Goal: Information Seeking & Learning: Learn about a topic

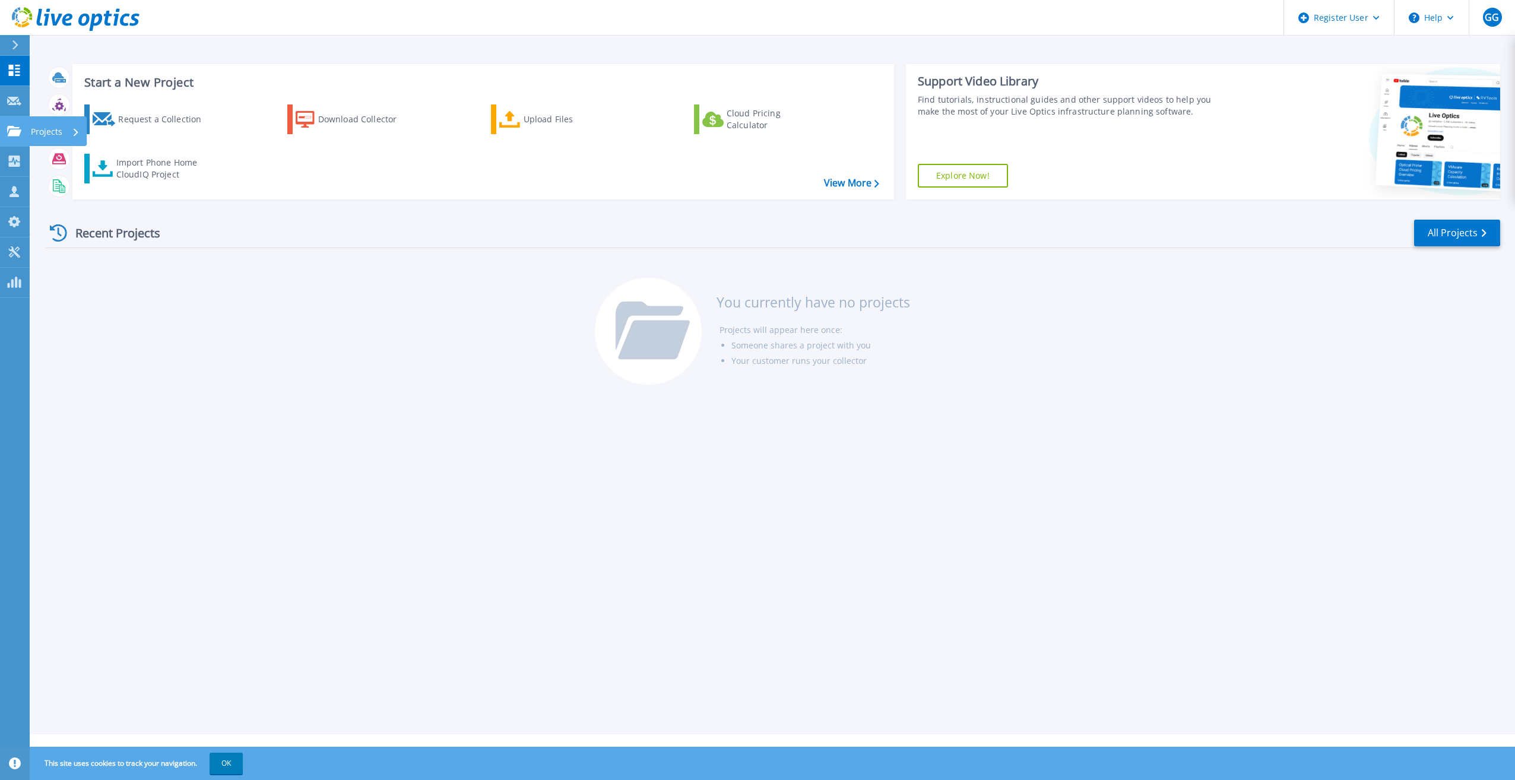
click at [11, 133] on icon at bounding box center [14, 131] width 14 height 10
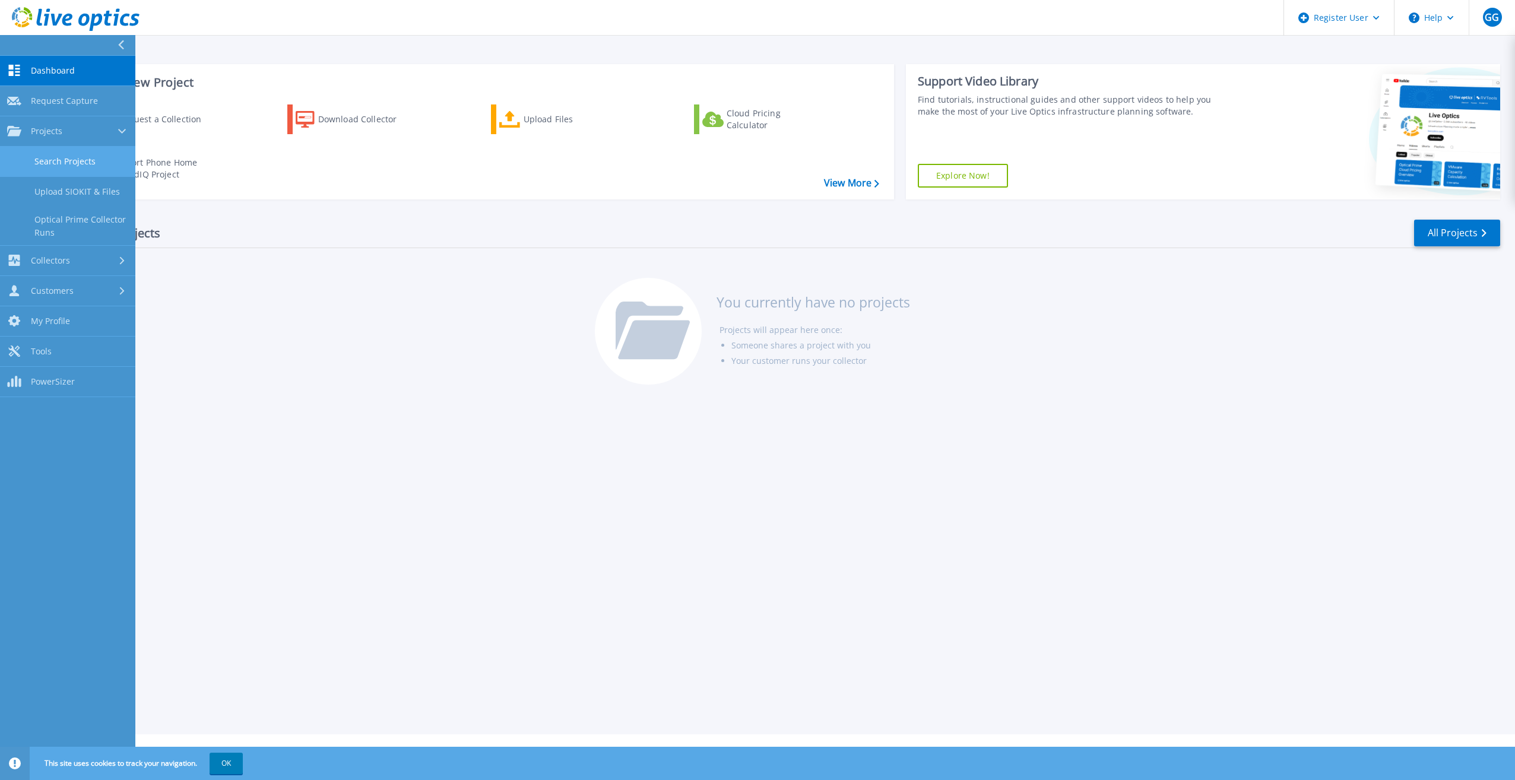
click at [107, 159] on link "Search Projects" at bounding box center [67, 162] width 135 height 30
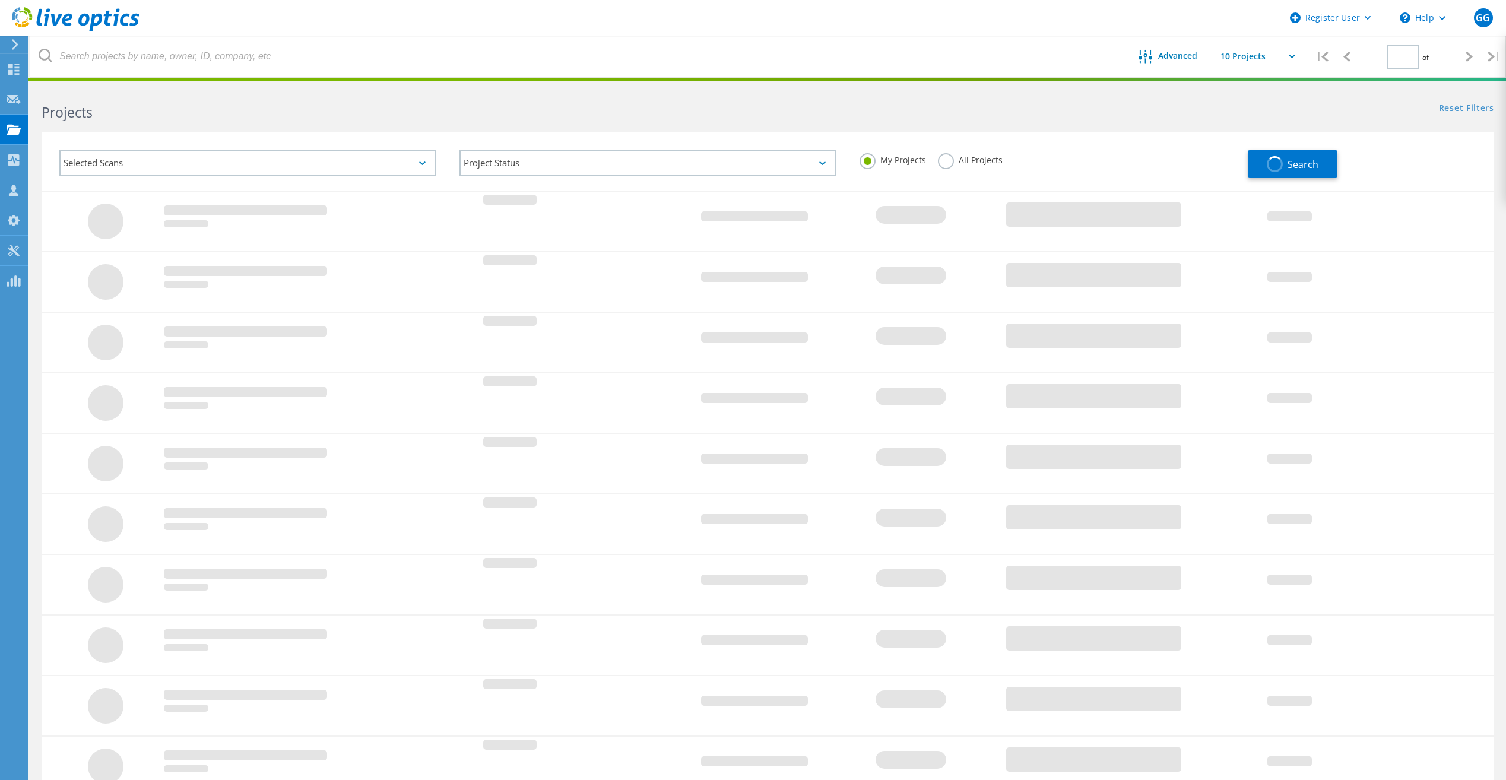
type input "1"
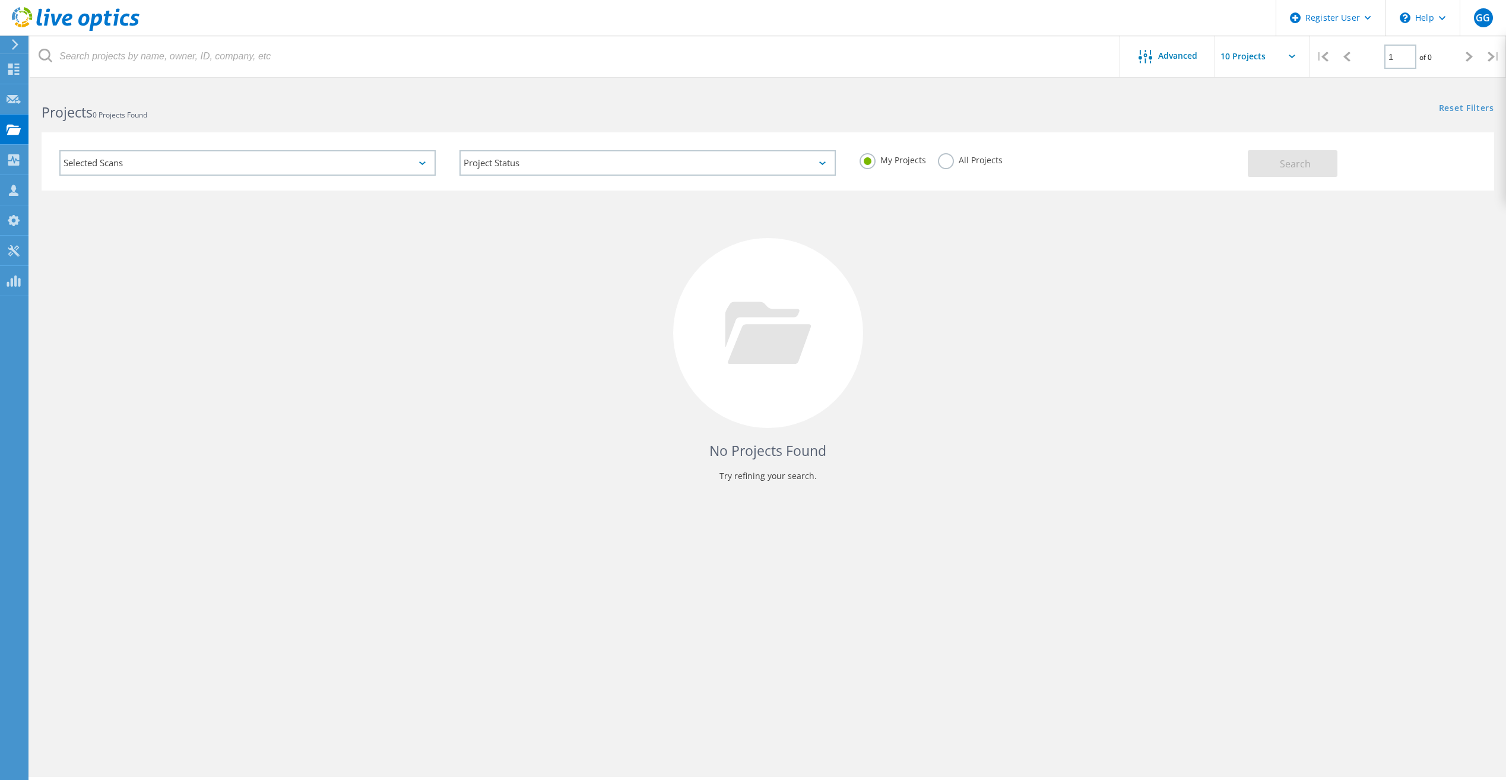
click at [677, 34] on header "Register User \n Help Explore Helpful Articles Contact Support GG Dell User Gra…" at bounding box center [753, 18] width 1506 height 36
click at [947, 162] on label "All Projects" at bounding box center [970, 158] width 65 height 11
click at [0, 0] on input "All Projects" at bounding box center [0, 0] width 0 height 0
click at [1303, 175] on button "Search" at bounding box center [1293, 163] width 90 height 27
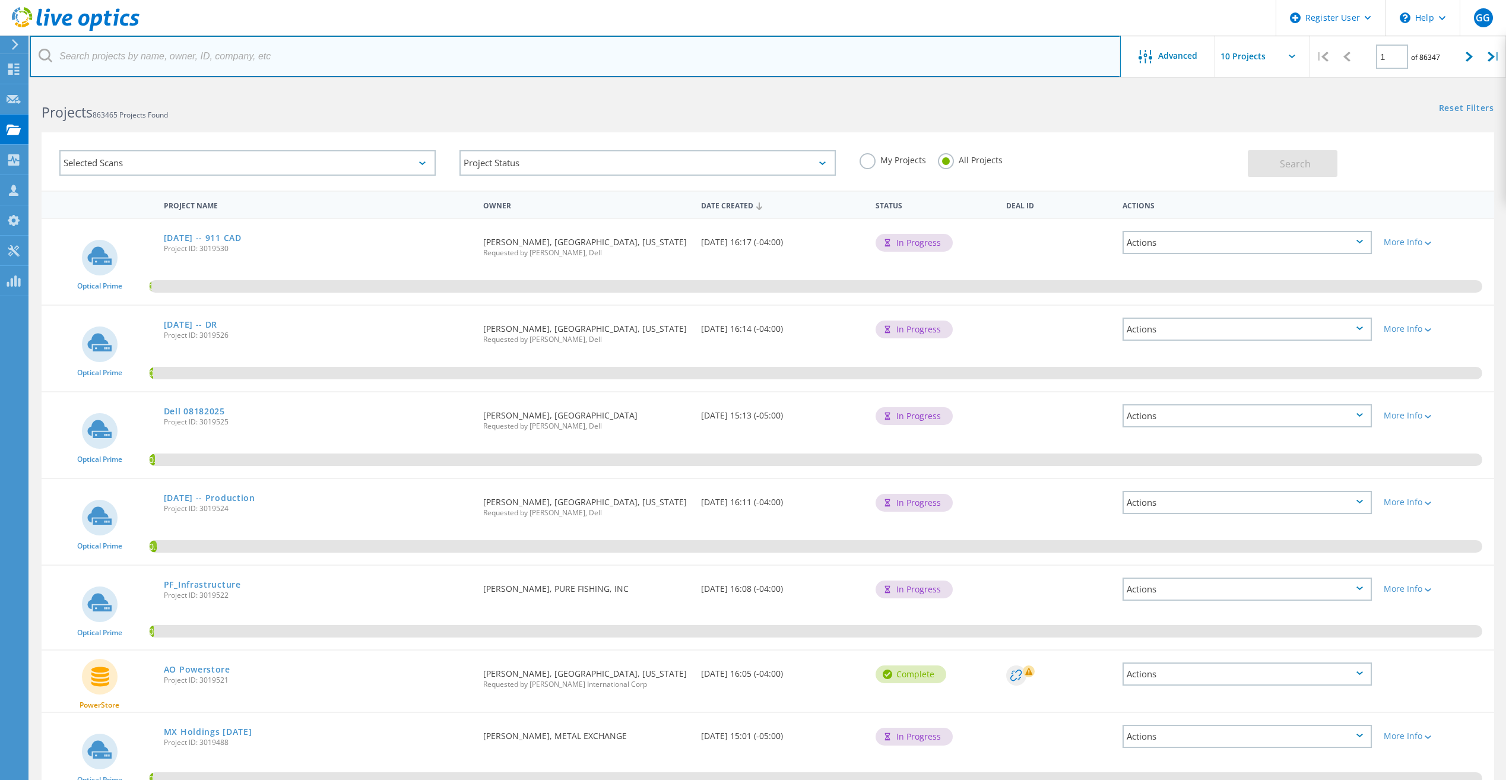
click at [762, 55] on input "text" at bounding box center [575, 57] width 1091 height 42
type input "pecan deluxe"
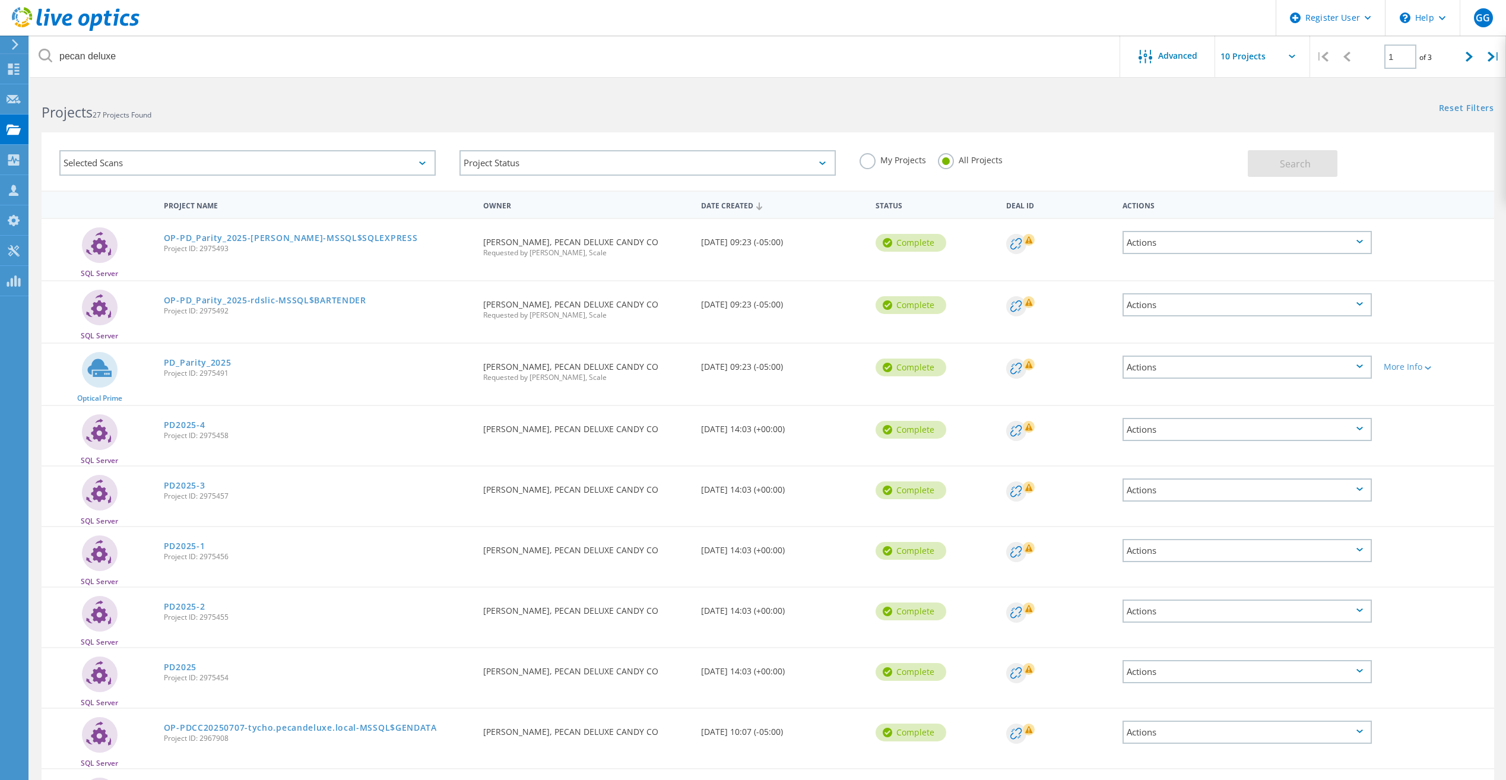
click at [1121, 122] on div "Selected Scans Project Status In Progress Complete Published Anonymous Archived…" at bounding box center [768, 154] width 1476 height 73
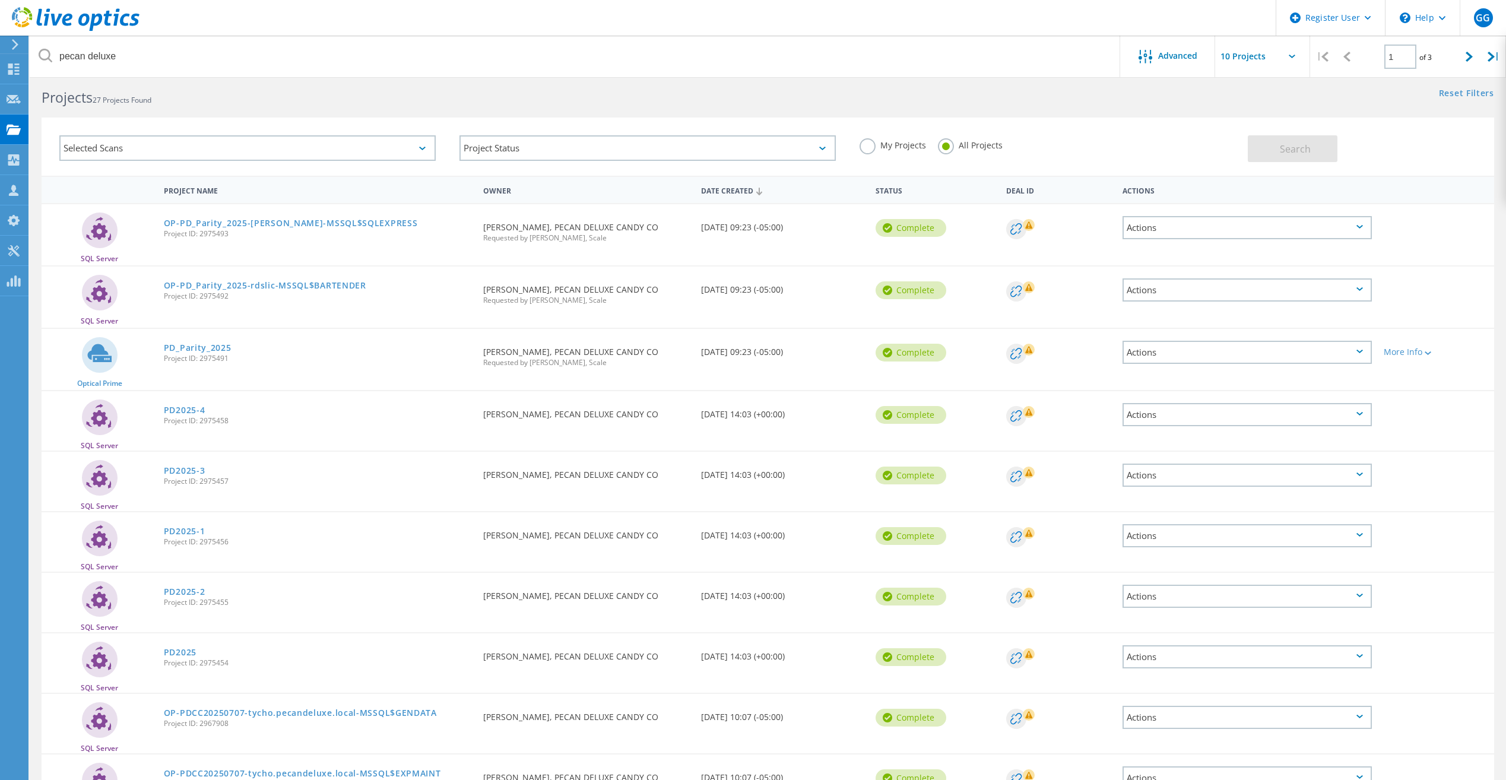
scroll to position [96, 0]
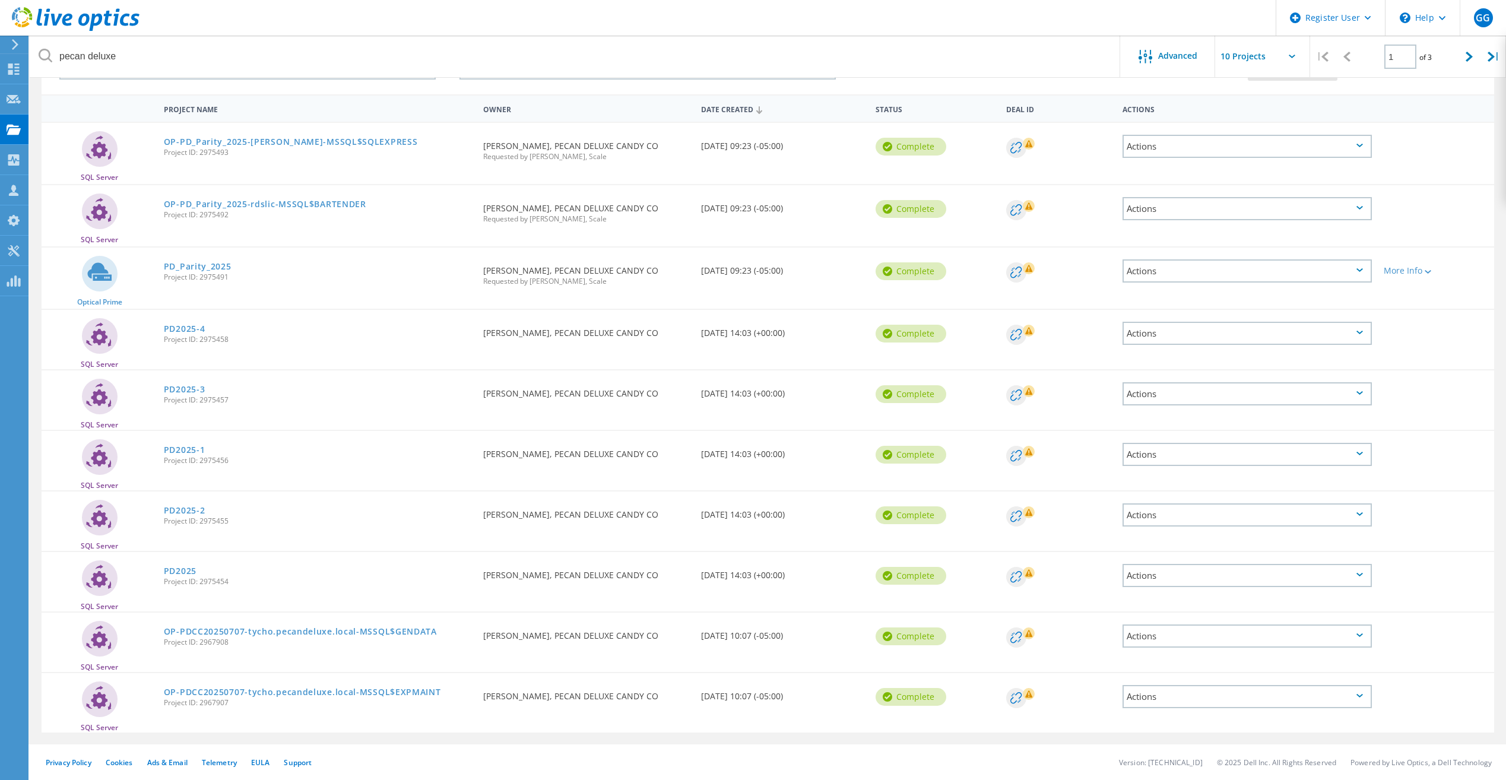
click at [1026, 150] on rect at bounding box center [1029, 144] width 12 height 12
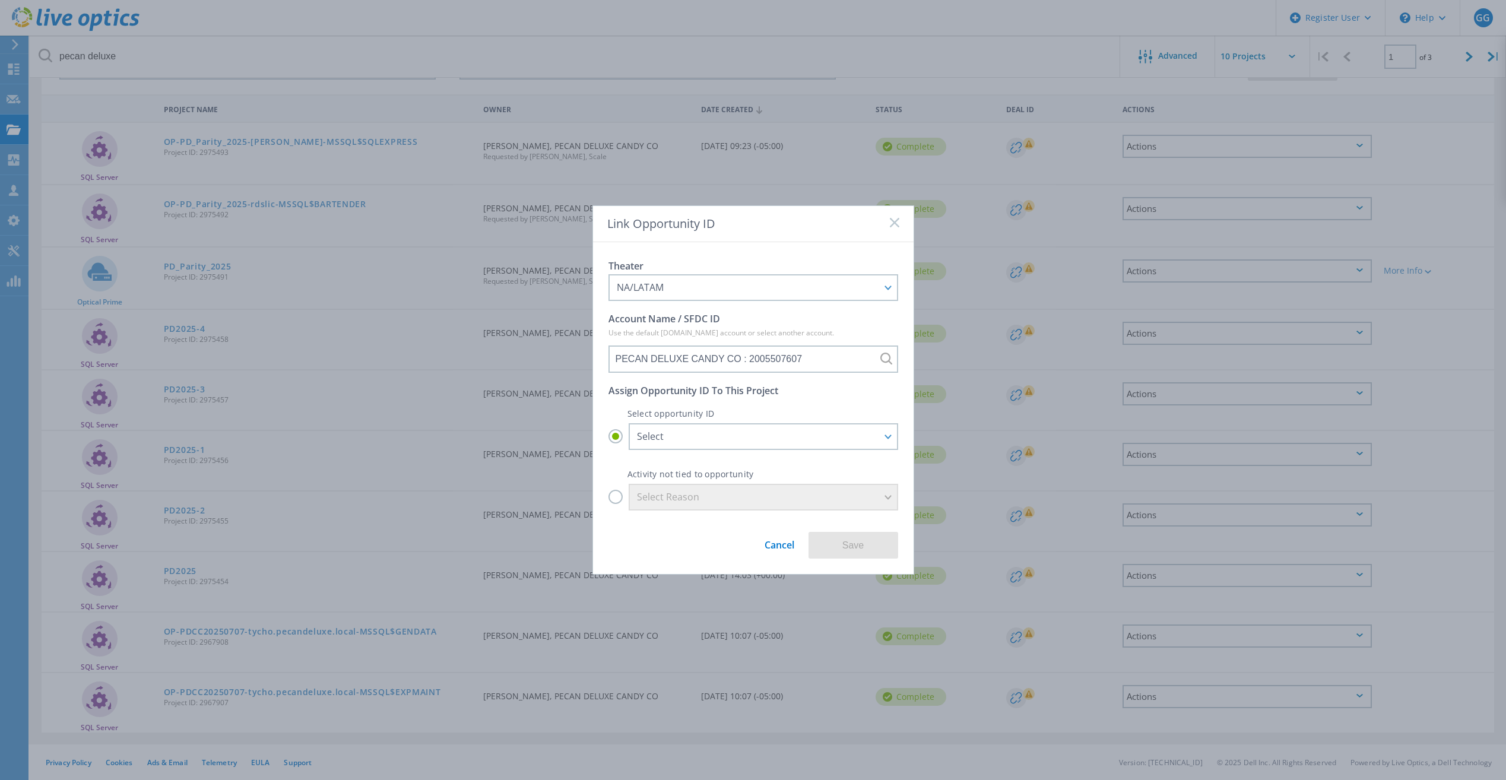
click at [989, 290] on div "Link Opportunity ID Theater NA/LATAM APJ EMEA NA/LATAM Account Name / SFDC ID U…" at bounding box center [753, 390] width 1506 height 780
click at [895, 224] on rect at bounding box center [894, 222] width 10 height 10
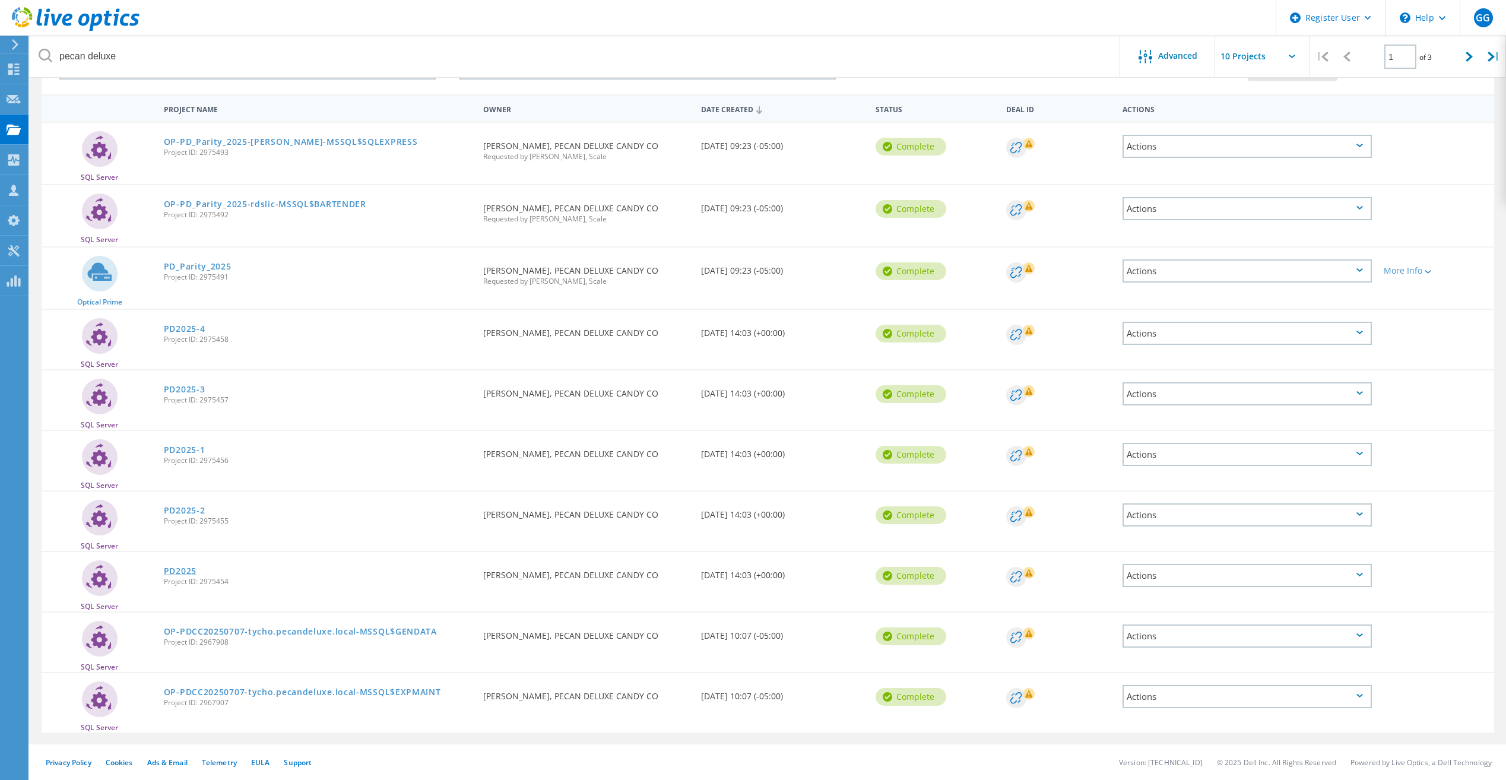
click at [176, 570] on link "PD2025" at bounding box center [180, 571] width 33 height 8
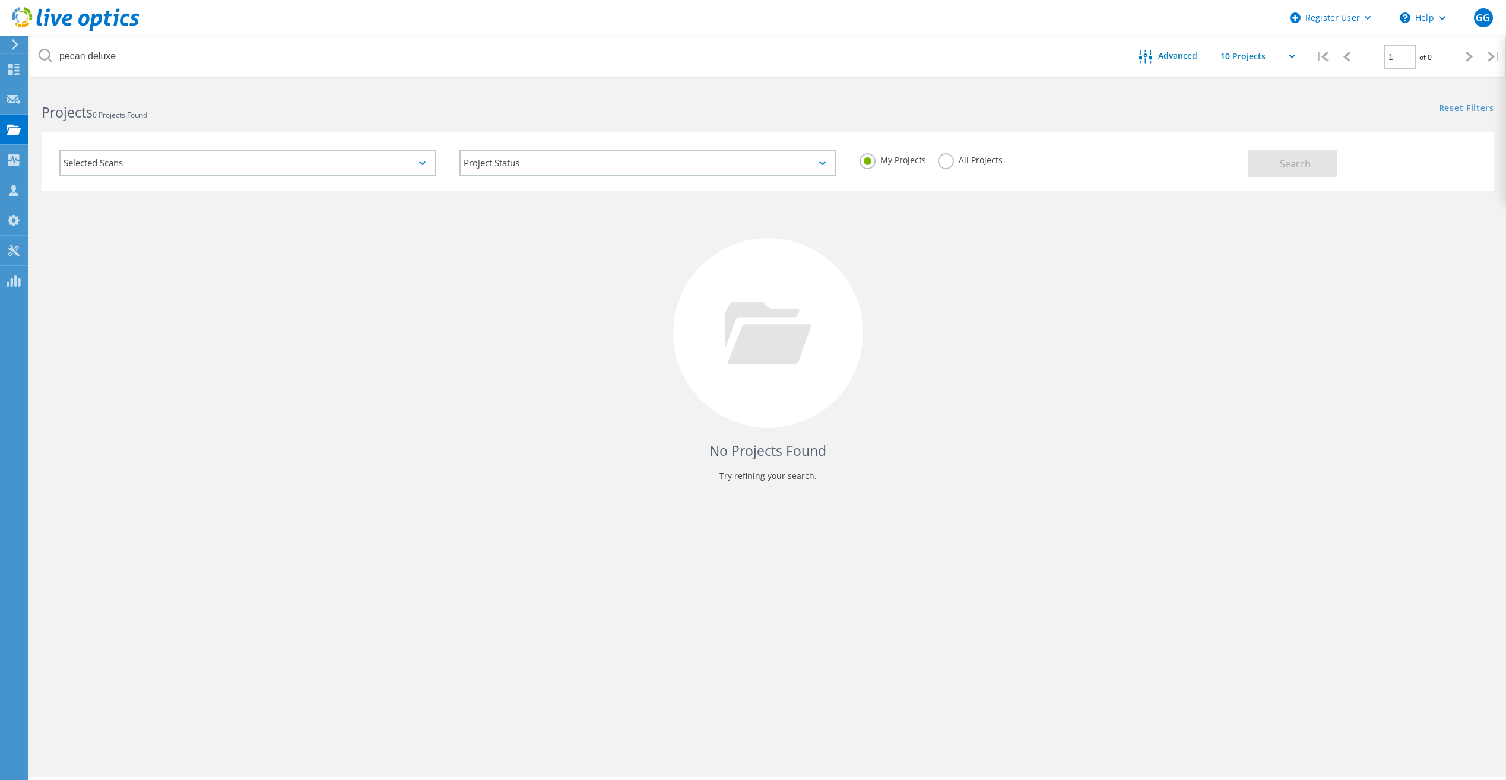
click at [942, 147] on div "My Projects All Projects" at bounding box center [1048, 160] width 400 height 44
click at [945, 164] on label "All Projects" at bounding box center [970, 158] width 65 height 11
click at [0, 0] on input "All Projects" at bounding box center [0, 0] width 0 height 0
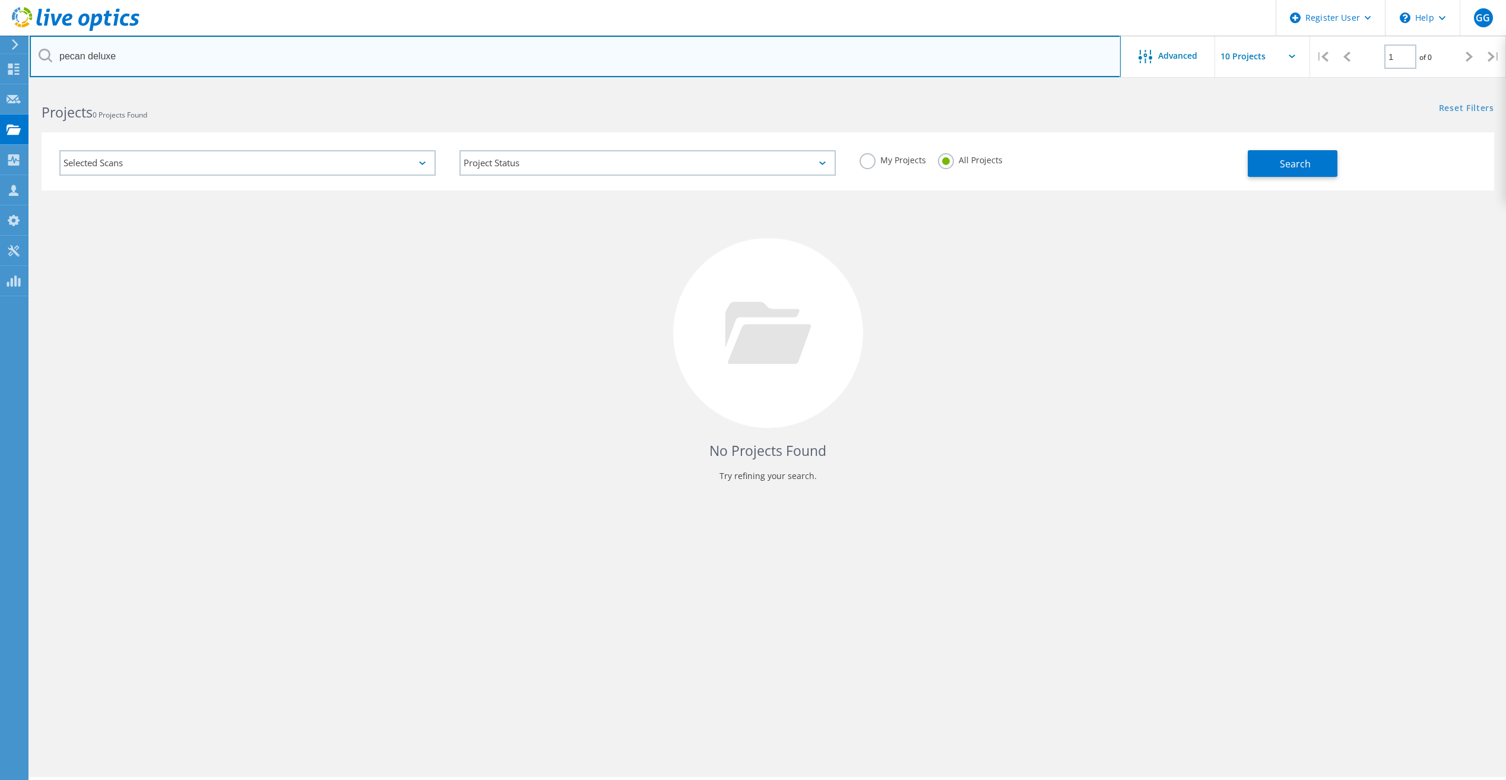
click at [877, 50] on input "pecan deluxe" at bounding box center [575, 57] width 1091 height 42
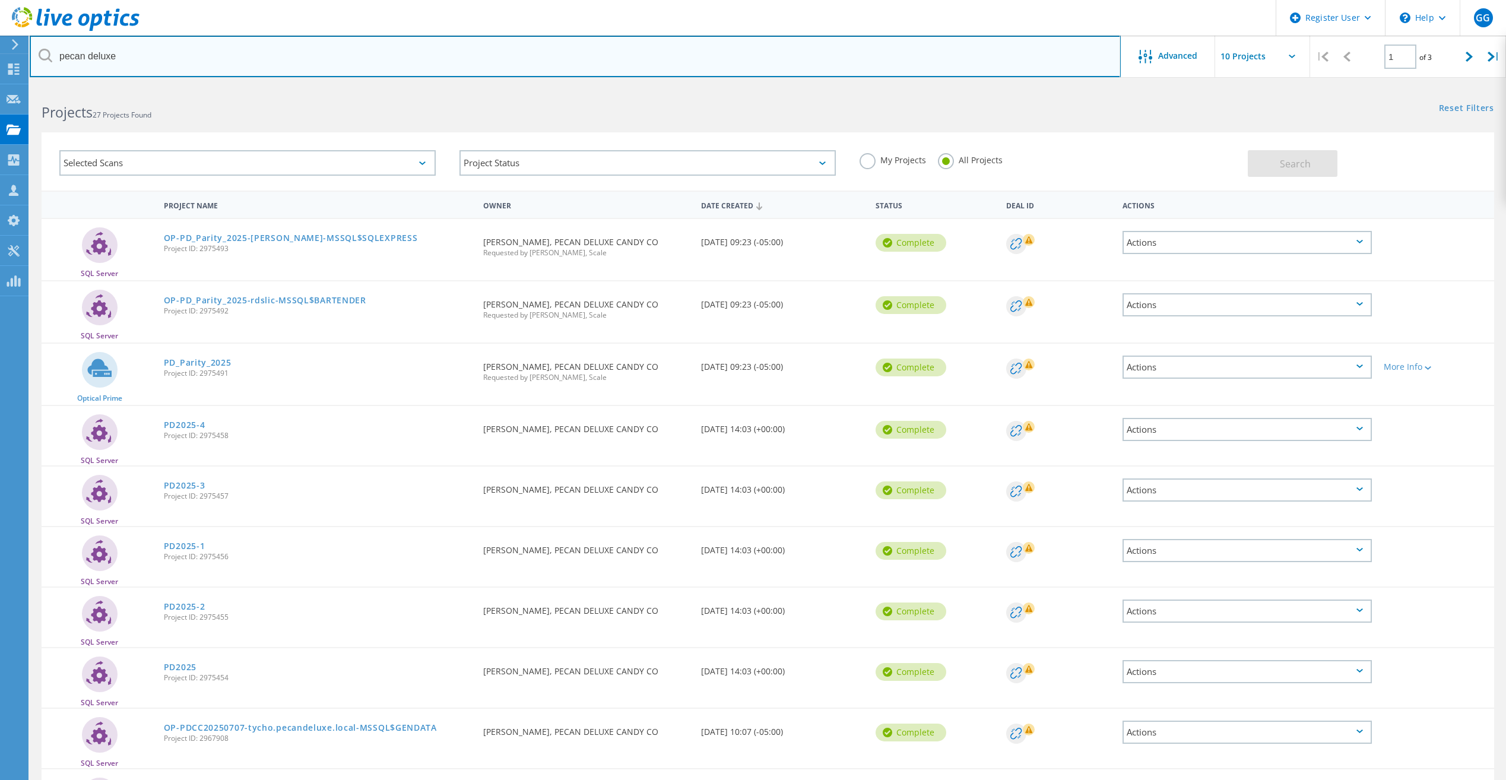
scroll to position [96, 0]
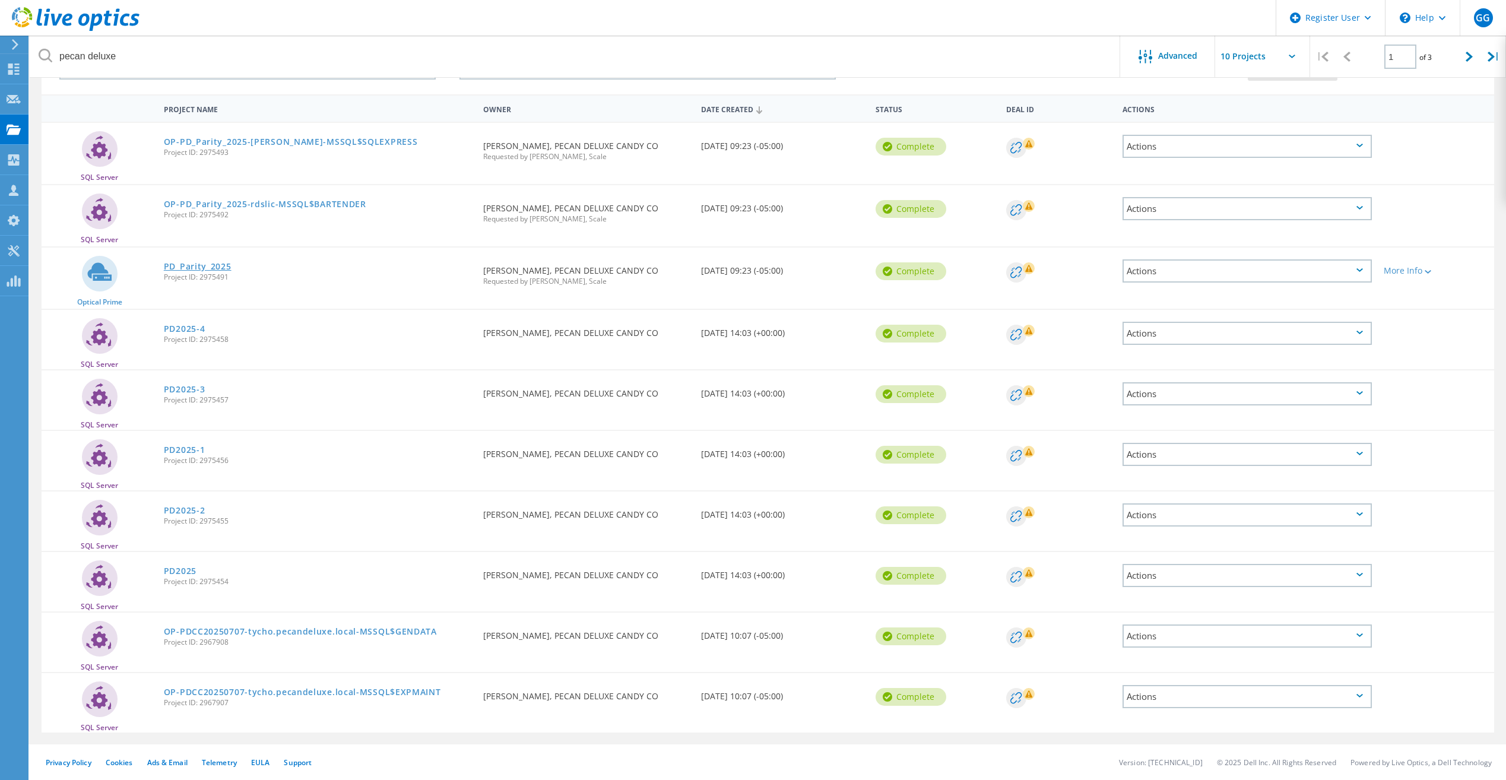
click at [179, 263] on link "PD_Parity_2025" at bounding box center [198, 266] width 68 height 8
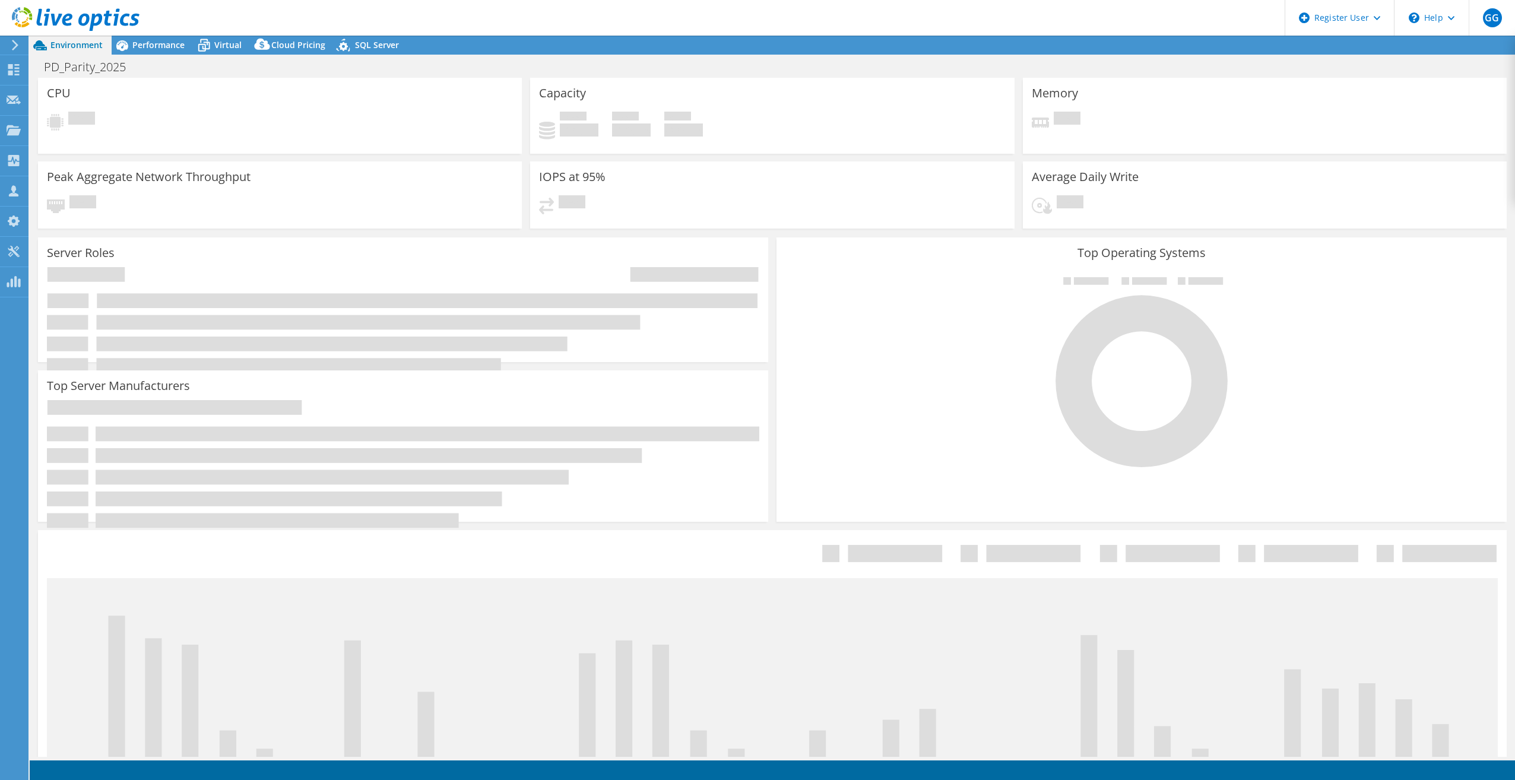
select select "USD"
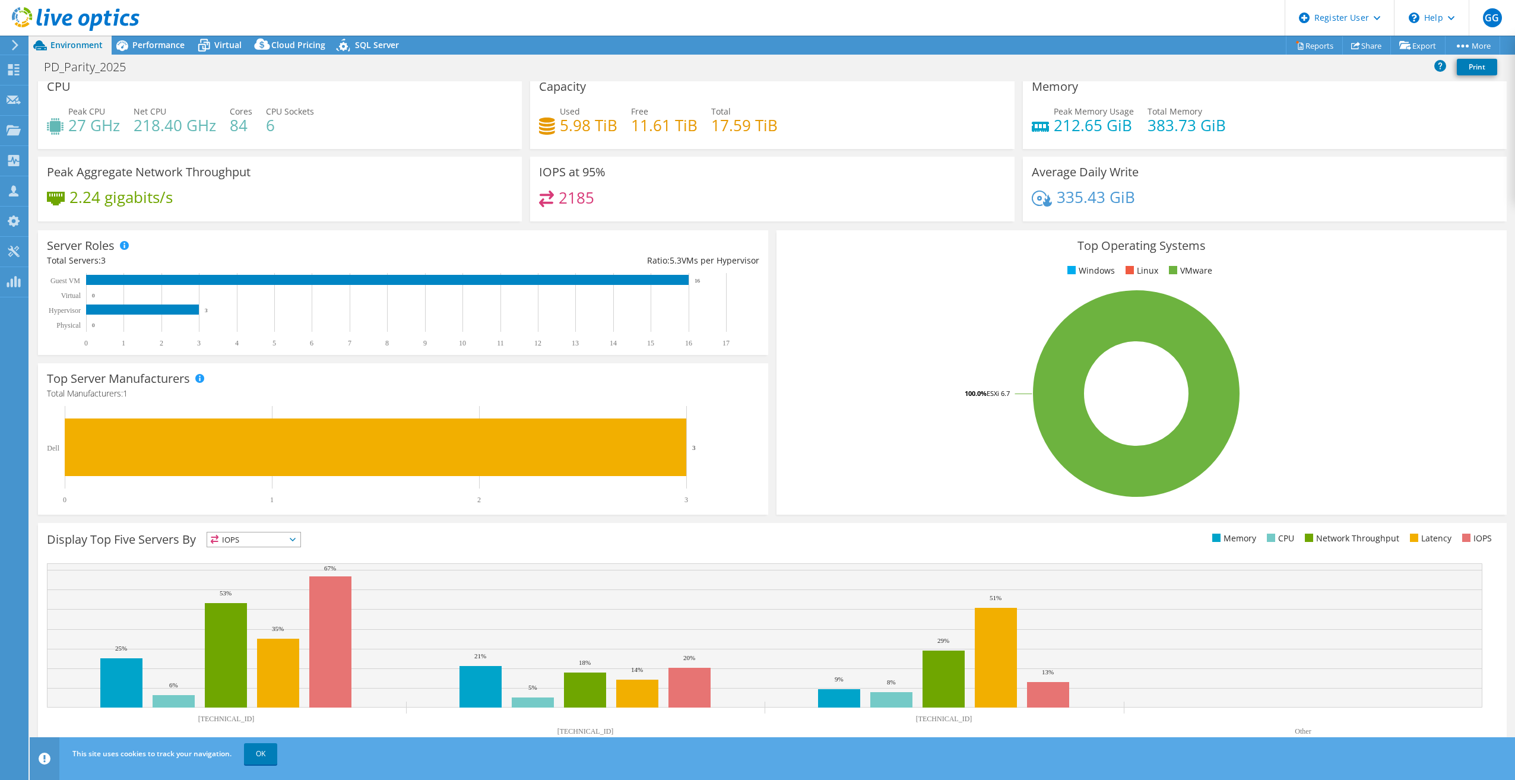
scroll to position [12, 0]
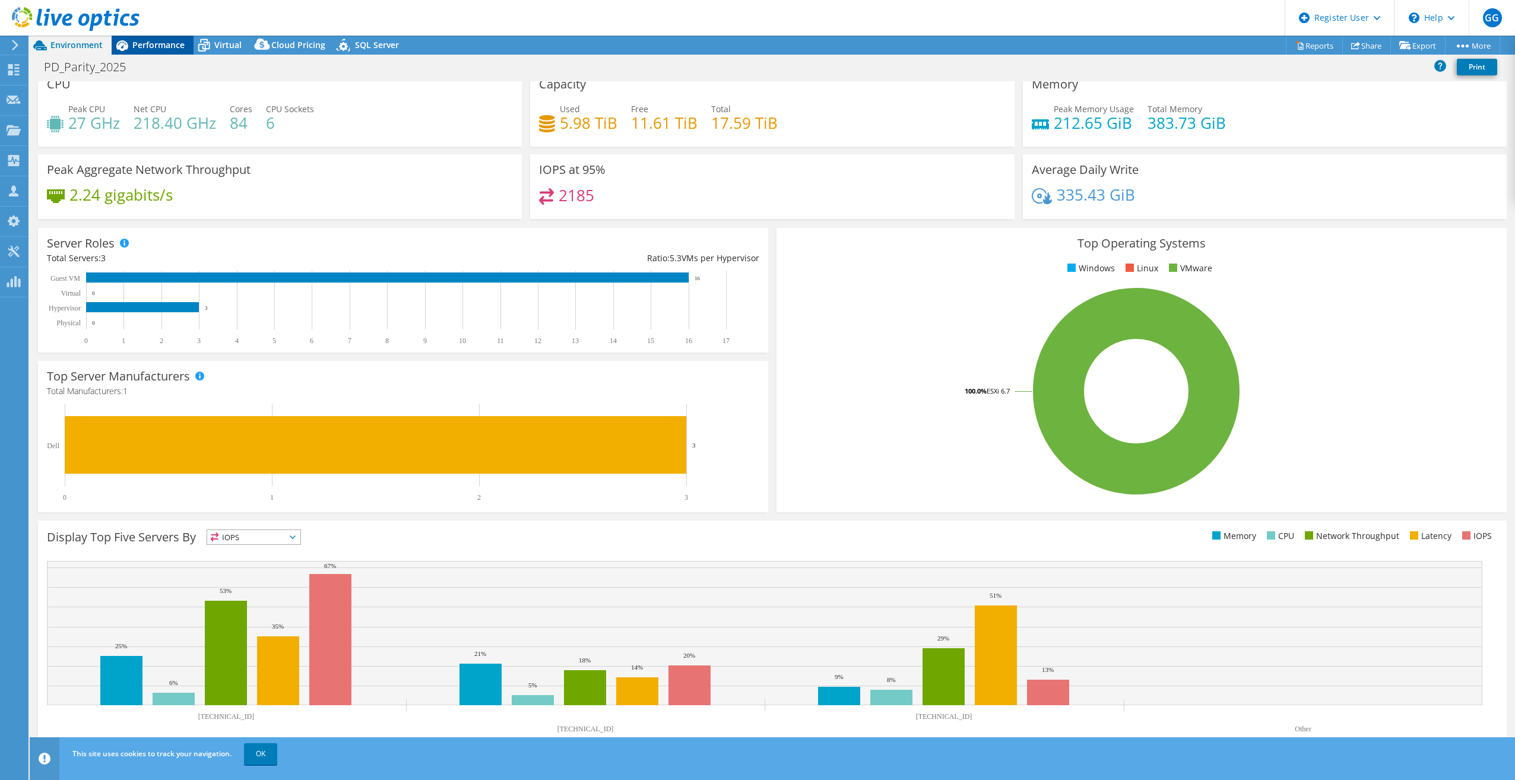
click at [166, 41] on span "Performance" at bounding box center [158, 44] width 52 height 11
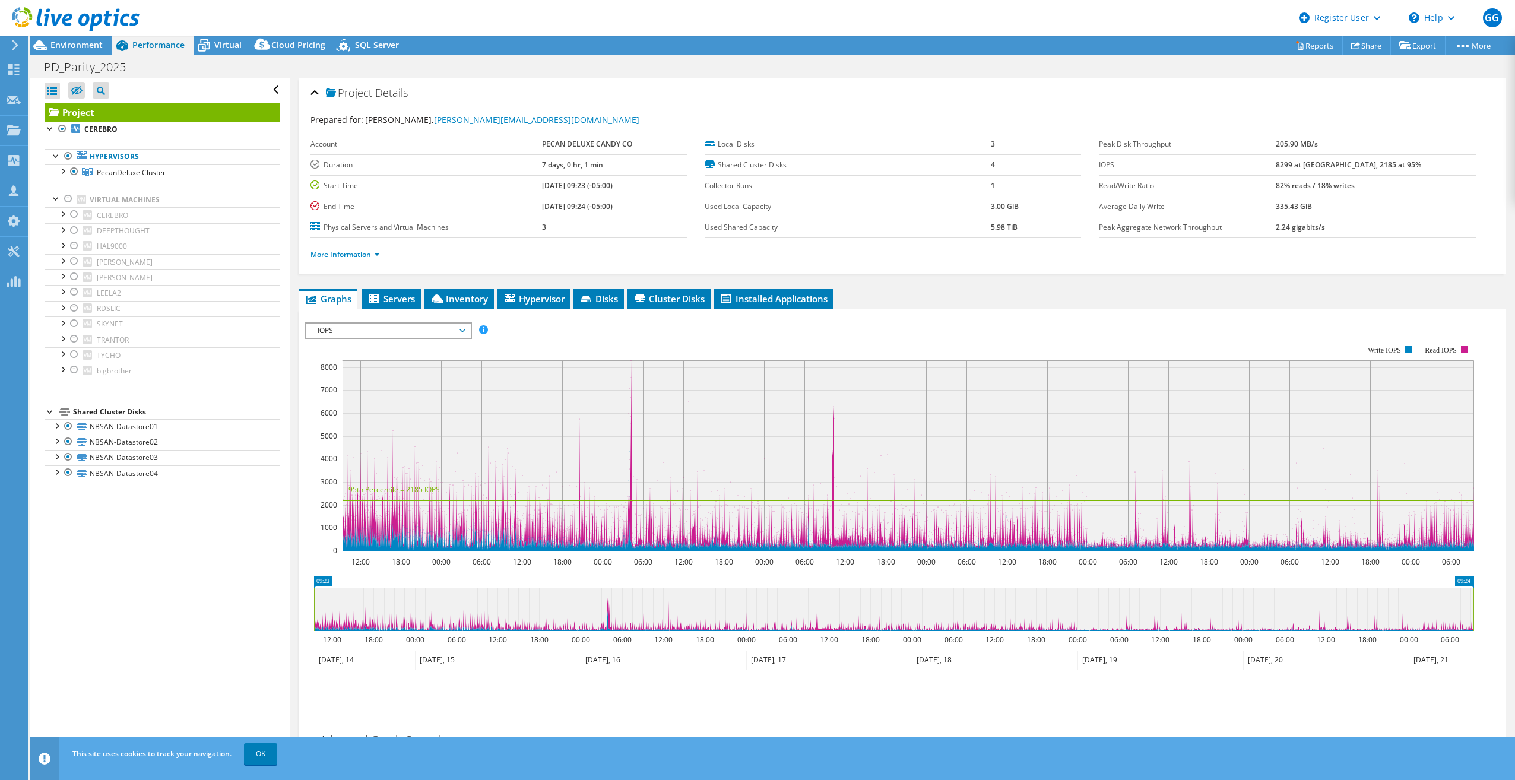
scroll to position [0, 0]
click at [991, 295] on ul "Graphs Servers Inventory Hypervisor Disks Cluster Disks Installed Applications" at bounding box center [902, 299] width 1207 height 20
click at [209, 56] on div "PD_Parity_2025 Print" at bounding box center [772, 67] width 1485 height 22
click at [212, 49] on icon at bounding box center [204, 45] width 21 height 21
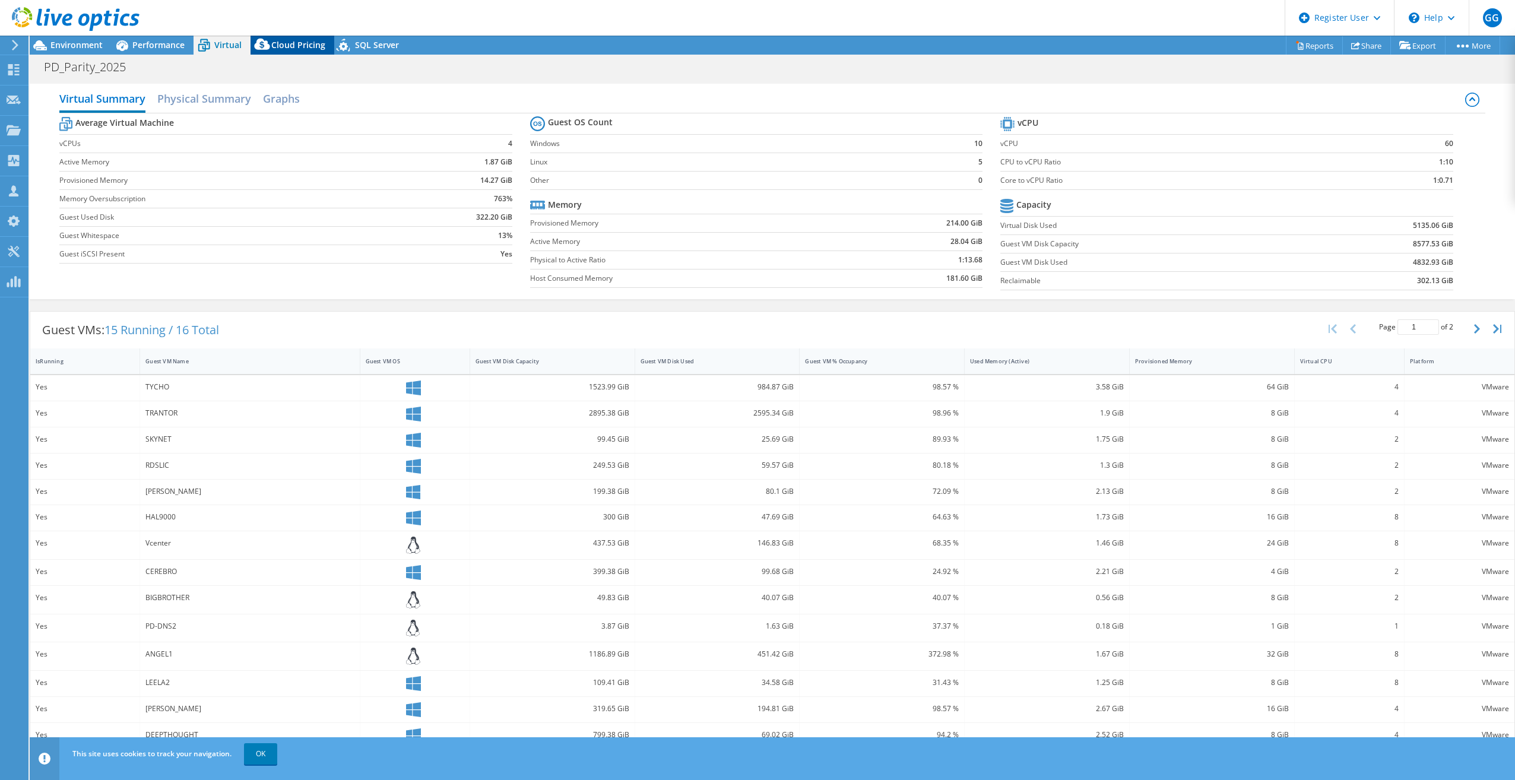
click at [299, 42] on span "Cloud Pricing" at bounding box center [298, 44] width 54 height 11
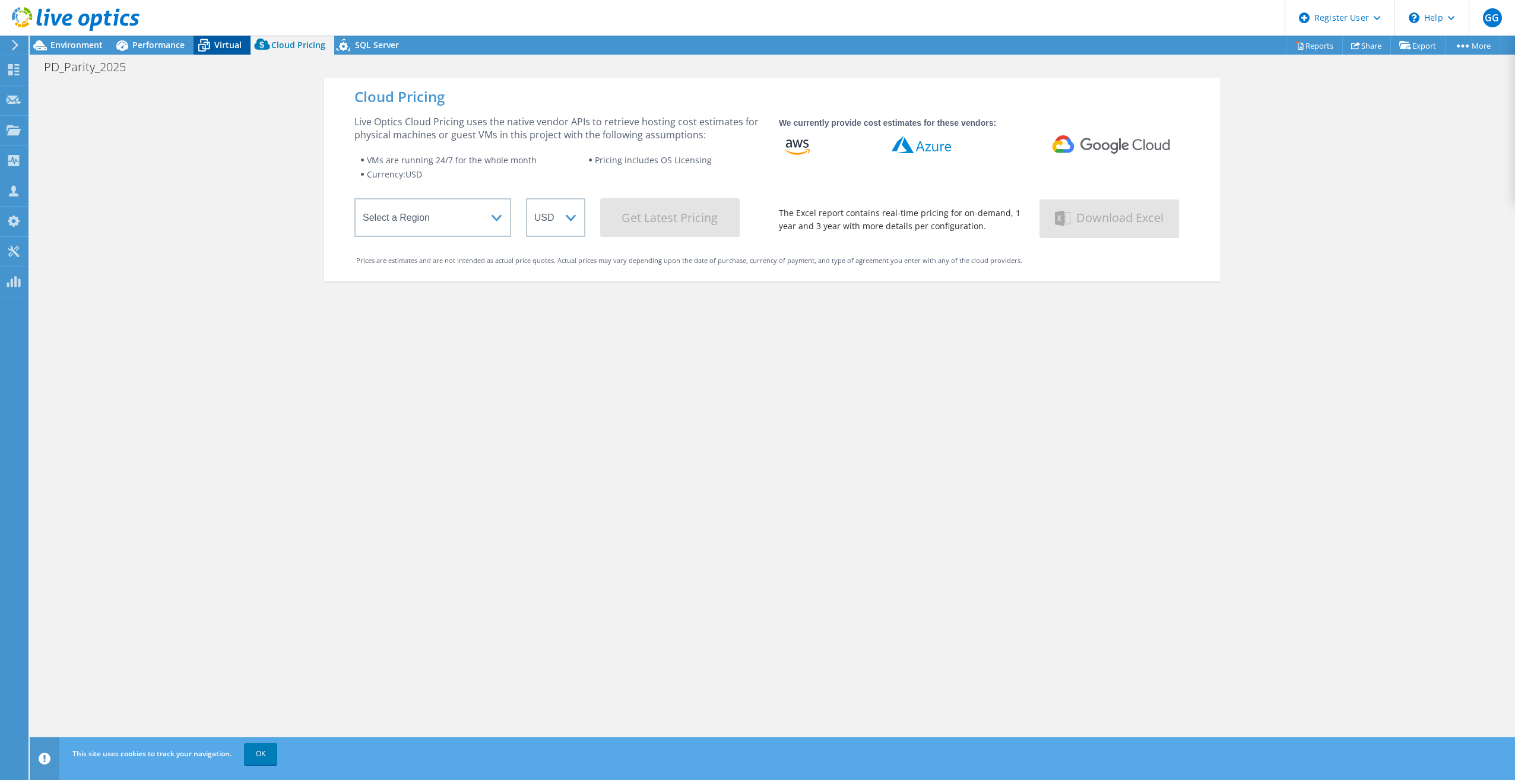
click at [227, 40] on span "Virtual" at bounding box center [227, 44] width 27 height 11
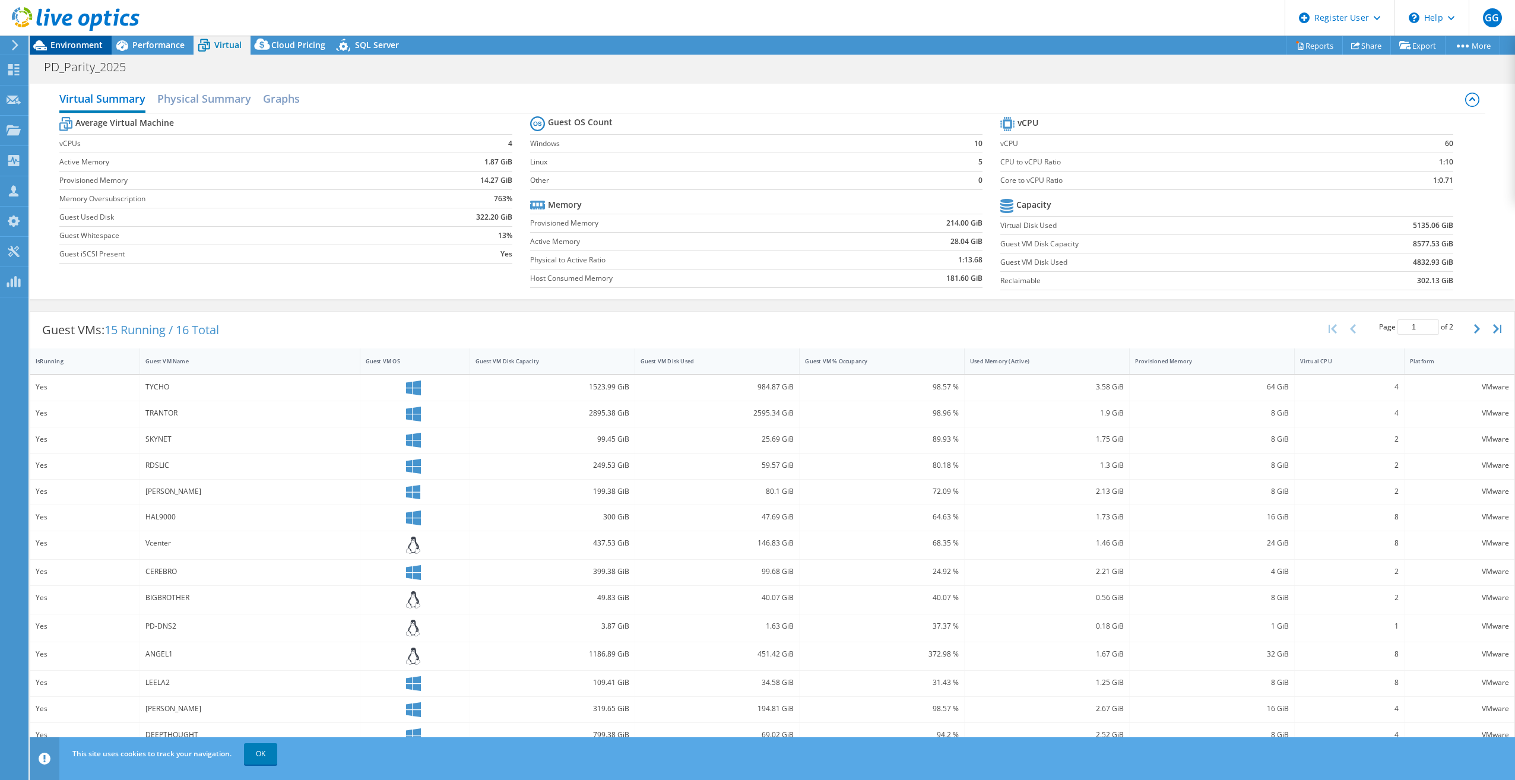
click at [68, 45] on span "Environment" at bounding box center [76, 44] width 52 height 11
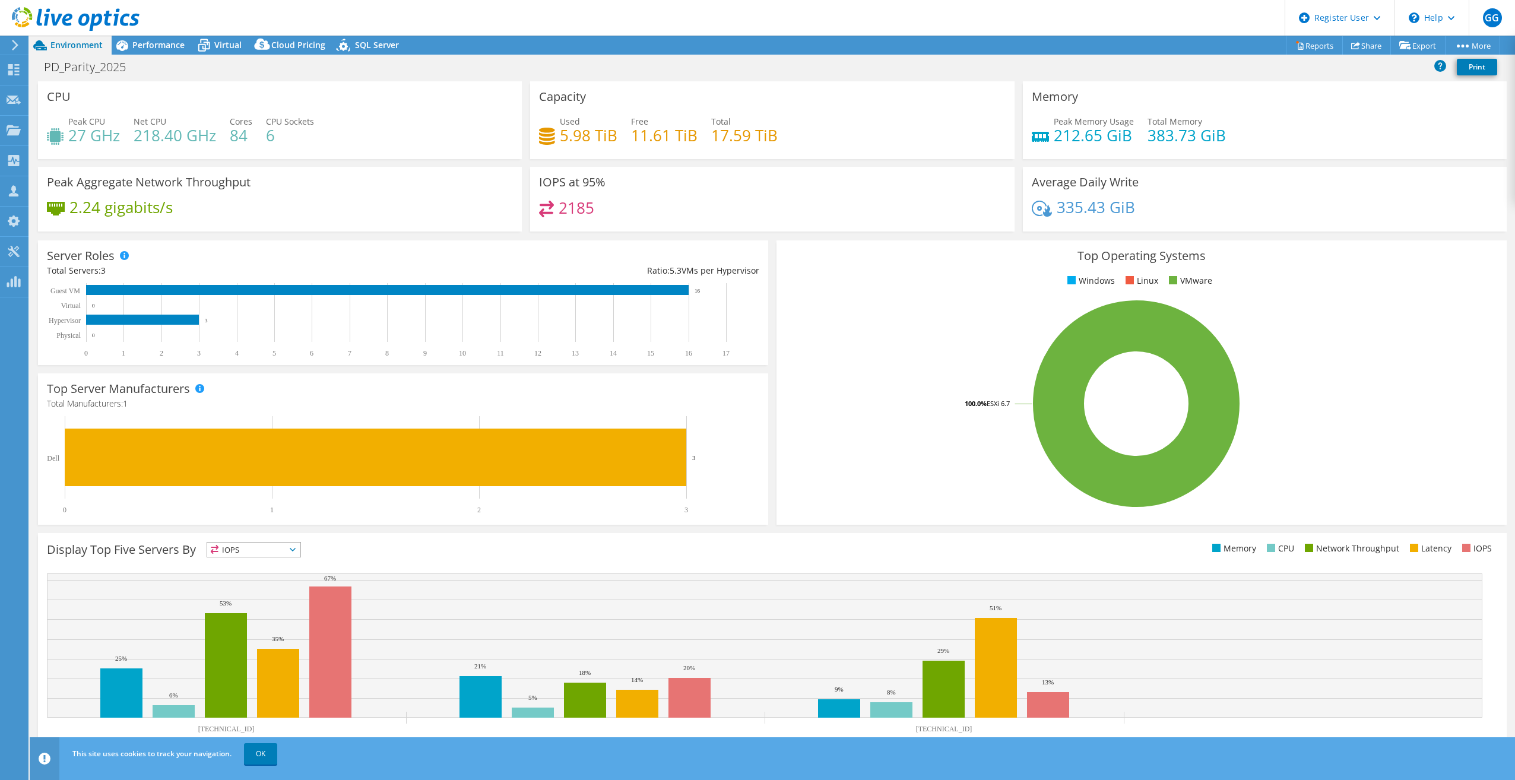
click at [261, 550] on span "IOPS" at bounding box center [253, 550] width 93 height 14
click at [408, 547] on div "Display Top Five Servers By IOPS IOPS" at bounding box center [409, 552] width 725 height 20
click at [255, 555] on span "IOPS" at bounding box center [253, 550] width 93 height 14
click at [251, 629] on li "Latency" at bounding box center [253, 631] width 93 height 17
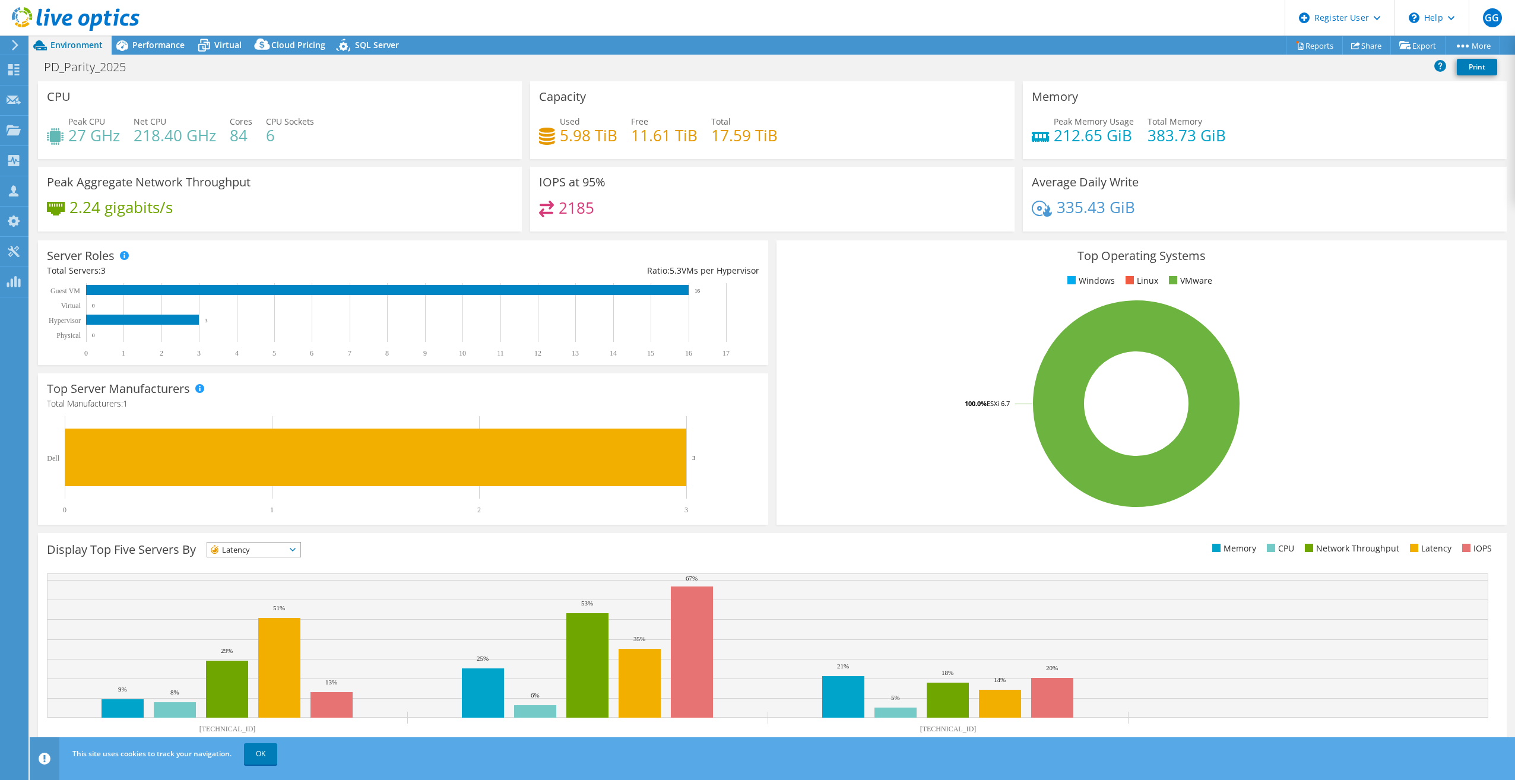
click at [275, 552] on span "Latency" at bounding box center [246, 550] width 78 height 14
click at [267, 567] on li "IOPS" at bounding box center [253, 565] width 93 height 17
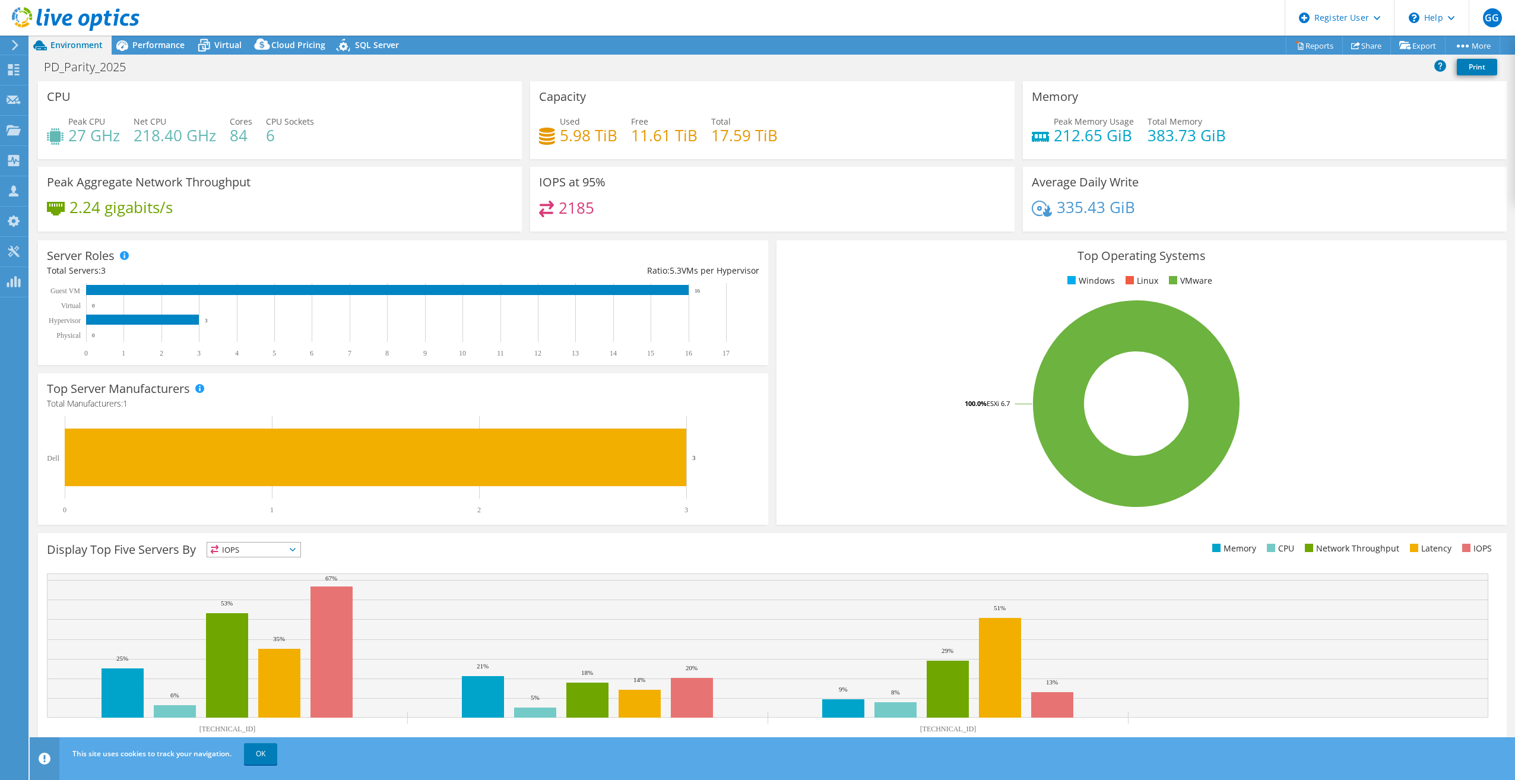
click at [856, 342] on rect at bounding box center [1136, 404] width 702 height 208
click at [1129, 21] on header "GG Dell User [PERSON_NAME] [EMAIL_ADDRESS][PERSON_NAME][DOMAIN_NAME] Dell My Pr…" at bounding box center [757, 18] width 1515 height 36
click at [772, 400] on div "Top Operating Systems Windows Linux VMware 100.0% ESXi 6.7" at bounding box center [1141, 382] width 739 height 293
